Goal: Task Accomplishment & Management: Complete application form

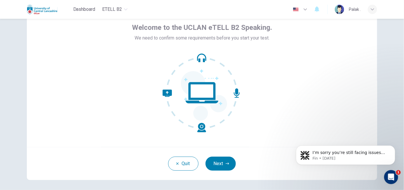
scroll to position [53, 0]
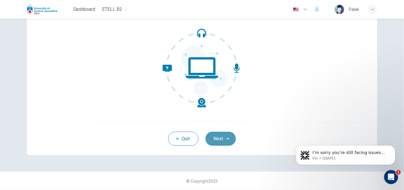
click at [217, 138] on button "Next" at bounding box center [221, 138] width 30 height 14
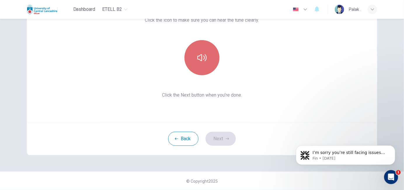
click at [201, 67] on button "button" at bounding box center [202, 57] width 35 height 35
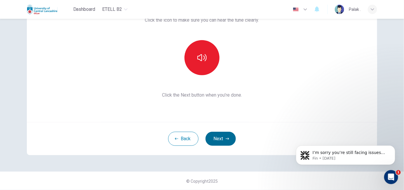
click at [217, 134] on button "Next" at bounding box center [221, 138] width 30 height 14
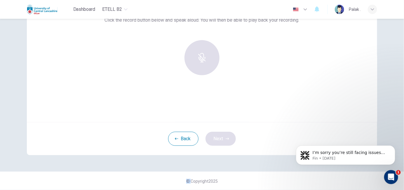
click at [217, 134] on div "Back Next" at bounding box center [202, 138] width 351 height 33
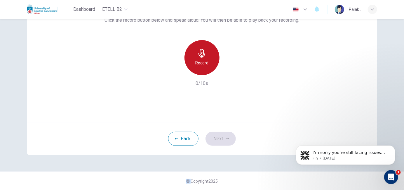
click at [192, 62] on div "Record" at bounding box center [202, 57] width 35 height 35
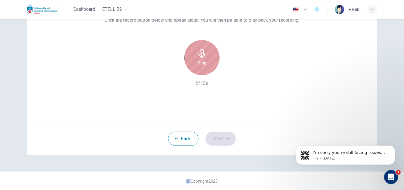
click at [192, 62] on div "Stop" at bounding box center [202, 57] width 35 height 35
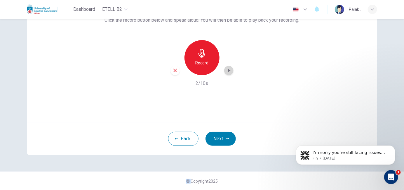
click at [228, 69] on icon "button" at bounding box center [229, 70] width 6 height 6
click at [220, 137] on button "Next" at bounding box center [221, 138] width 30 height 14
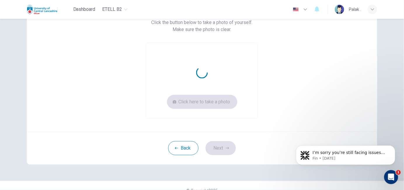
click at [164, 122] on div "Take a photo of yourself. Click the button below to take a photo of yourself. M…" at bounding box center [202, 57] width 351 height 150
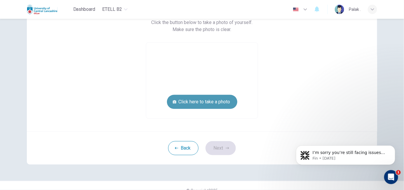
click at [211, 101] on button "Click here to take a photo" at bounding box center [202, 102] width 70 height 14
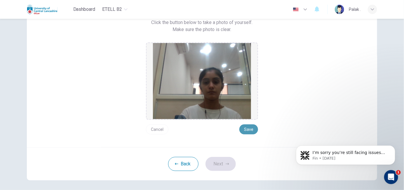
click at [247, 130] on button "Save" at bounding box center [249, 129] width 19 height 10
click at [211, 161] on button "Next" at bounding box center [221, 164] width 30 height 14
click at [211, 161] on div "Back Next" at bounding box center [202, 163] width 351 height 33
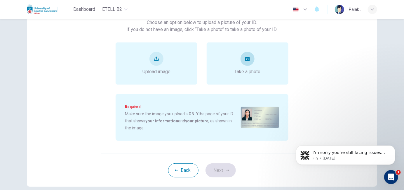
click at [236, 75] on span "Take a photo" at bounding box center [248, 71] width 26 height 7
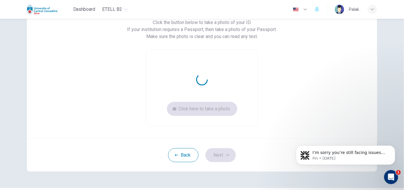
click at [236, 75] on div "Click here to take a photo" at bounding box center [202, 87] width 112 height 76
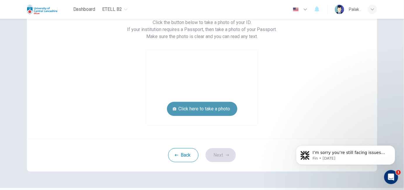
click at [207, 115] on button "Click here to take a photo" at bounding box center [202, 109] width 70 height 14
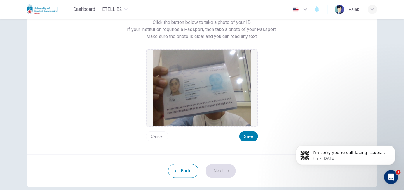
click at [207, 115] on img at bounding box center [202, 88] width 98 height 76
click at [246, 133] on button "Save" at bounding box center [249, 136] width 19 height 10
click at [217, 170] on button "Next" at bounding box center [221, 171] width 30 height 14
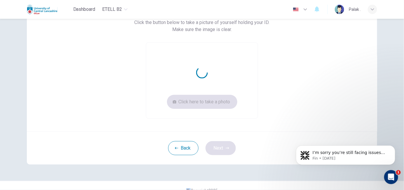
click at [217, 170] on div "Take a picture of yourself next to your ID. Click the button below to take a pi…" at bounding box center [202, 72] width 369 height 215
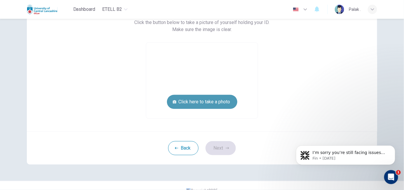
click at [200, 103] on button "Click here to take a photo" at bounding box center [202, 102] width 70 height 14
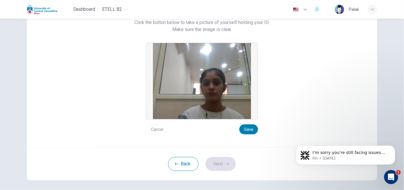
click at [200, 103] on img at bounding box center [202, 81] width 98 height 76
click at [155, 130] on button "Cancel" at bounding box center [157, 129] width 22 height 10
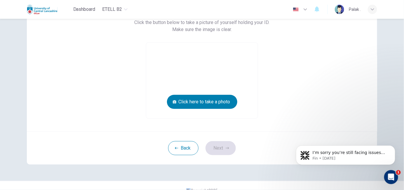
click at [155, 130] on div "Take a picture of yourself next to your ID. Click the button below to take a pi…" at bounding box center [202, 57] width 351 height 150
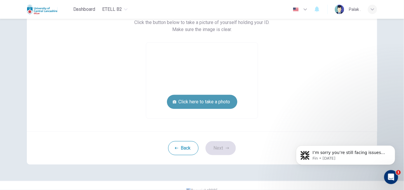
click at [208, 100] on button "Click here to take a photo" at bounding box center [202, 102] width 70 height 14
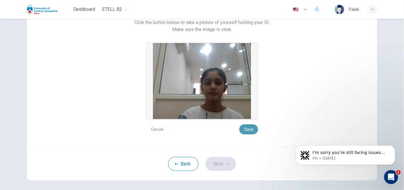
click at [245, 126] on button "Save" at bounding box center [249, 129] width 19 height 10
click at [218, 162] on button "Next" at bounding box center [221, 164] width 30 height 14
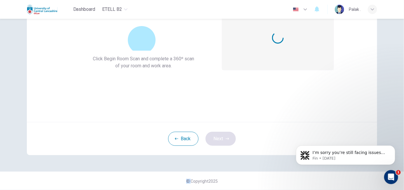
click at [218, 162] on div "360º Room Scan. Click Begin Room Scan and complete a 360º scan of your room and…" at bounding box center [202, 68] width 369 height 206
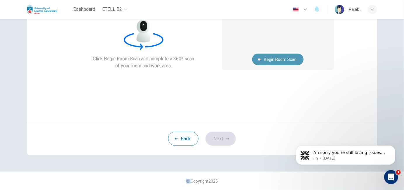
click at [277, 59] on button "Begin Room Scan" at bounding box center [277, 59] width 51 height 12
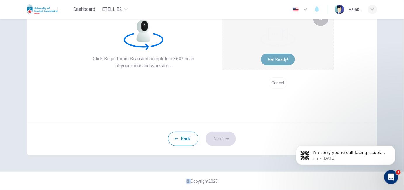
click at [277, 59] on button "Get ready!" at bounding box center [278, 59] width 34 height 12
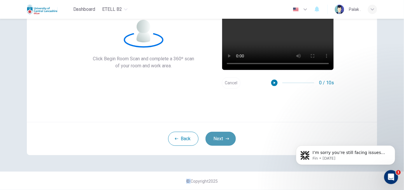
click at [228, 143] on button "Next" at bounding box center [221, 138] width 30 height 14
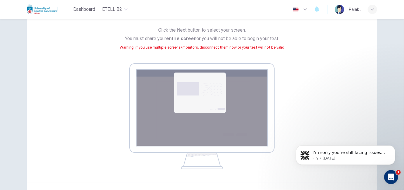
click at [228, 143] on img at bounding box center [201, 116] width 145 height 106
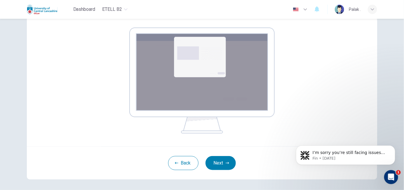
scroll to position [113, 0]
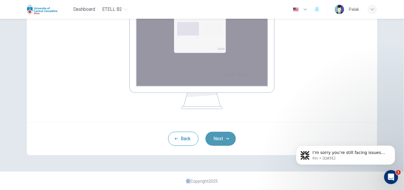
click at [226, 141] on button "Next" at bounding box center [221, 138] width 30 height 14
click at [273, 145] on div "Back Next" at bounding box center [202, 138] width 351 height 33
click at [218, 141] on button "Next" at bounding box center [221, 138] width 30 height 14
click at [247, 142] on div "Back Next" at bounding box center [202, 138] width 351 height 33
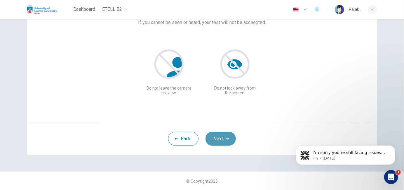
click at [224, 136] on button "Next" at bounding box center [221, 138] width 30 height 14
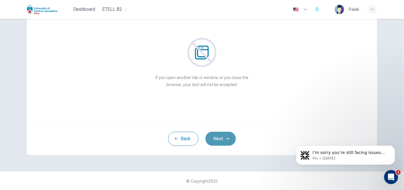
click at [224, 136] on button "Next" at bounding box center [221, 138] width 30 height 14
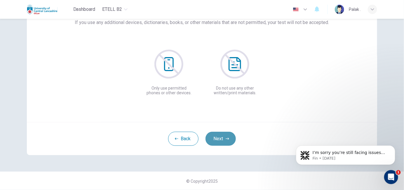
click at [224, 136] on button "Next" at bounding box center [221, 138] width 30 height 14
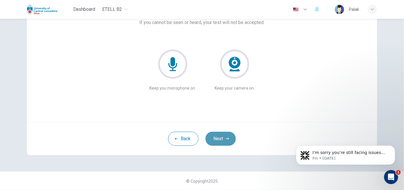
click at [224, 136] on button "Next" at bounding box center [221, 138] width 30 height 14
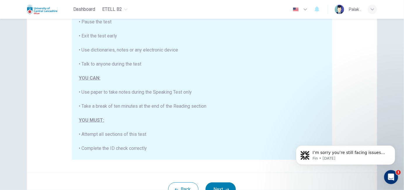
scroll to position [135, 0]
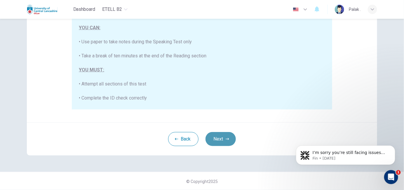
click at [211, 140] on button "Next" at bounding box center [221, 139] width 30 height 14
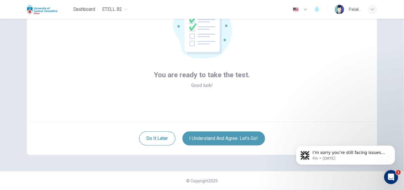
scroll to position [53, 0]
click at [211, 140] on button "I understand and agree. Let’s go!" at bounding box center [224, 138] width 83 height 14
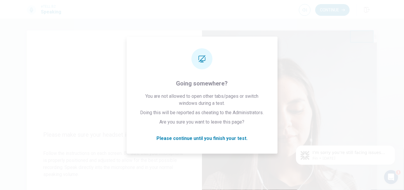
drag, startPoint x: 249, startPoint y: 135, endPoint x: 134, endPoint y: 32, distance: 154.3
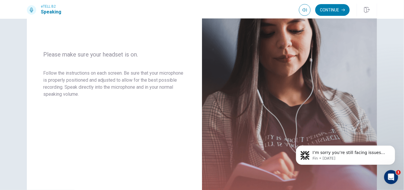
scroll to position [126, 0]
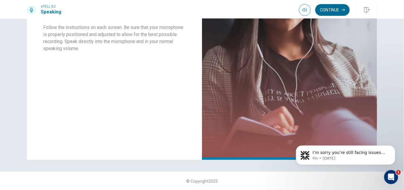
click at [326, 11] on button "Continue" at bounding box center [332, 10] width 34 height 12
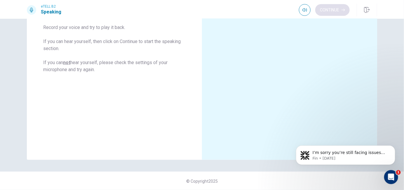
click at [326, 11] on div "Continue" at bounding box center [324, 10] width 51 height 12
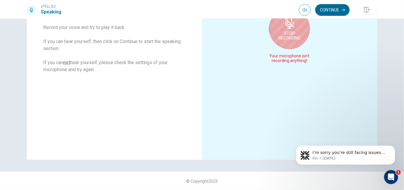
click at [326, 12] on button "Continue" at bounding box center [332, 10] width 34 height 12
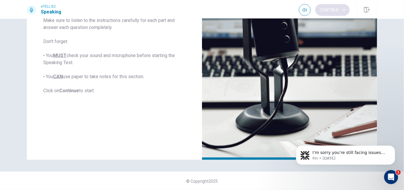
click at [326, 12] on div "Continue" at bounding box center [324, 10] width 51 height 12
click at [326, 12] on button "Continue" at bounding box center [332, 10] width 34 height 12
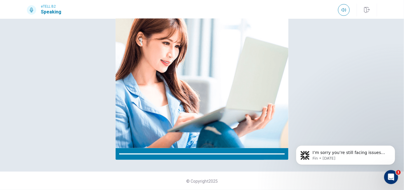
click at [326, 12] on div "eTELL B2 Speaking" at bounding box center [202, 10] width 369 height 13
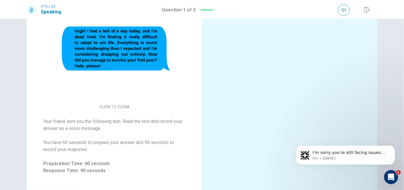
scroll to position [75, 0]
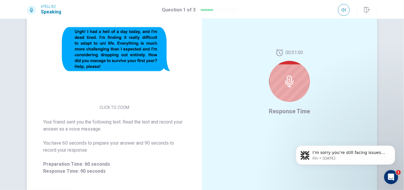
click at [296, 82] on div at bounding box center [289, 81] width 41 height 41
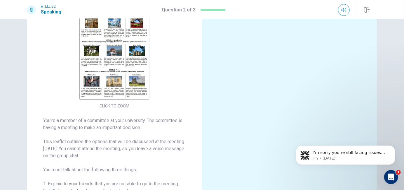
scroll to position [33, 0]
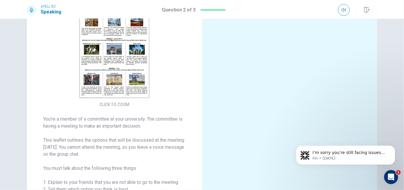
click at [376, 57] on div "CLICK TO ZOOM You're a member of a committee at your university. The committee …" at bounding box center [202, 125] width 369 height 255
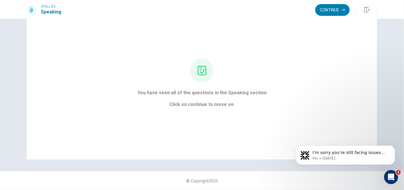
scroll to position [23, 0]
click at [322, 9] on button "Continue" at bounding box center [332, 10] width 34 height 12
click at [322, 9] on div "Continue" at bounding box center [332, 10] width 34 height 12
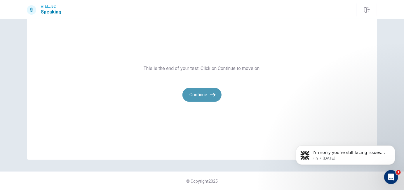
click at [198, 95] on button "Continue" at bounding box center [202, 95] width 39 height 14
